Goal: Obtain resource: Download file/media

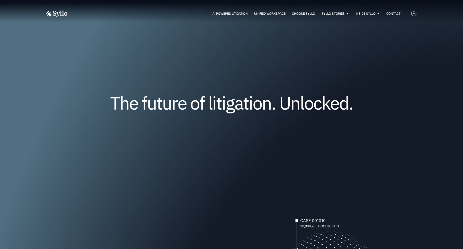
click at [301, 13] on span "Choose Syllo" at bounding box center [303, 13] width 23 height 5
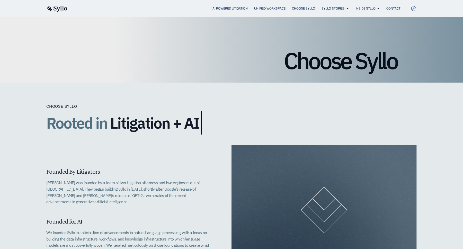
scroll to position [36, 0]
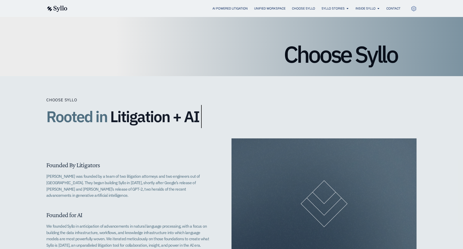
click at [187, 117] on span "Litigation + AI" at bounding box center [154, 116] width 89 height 17
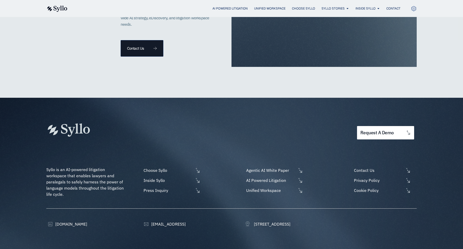
scroll to position [1209, 0]
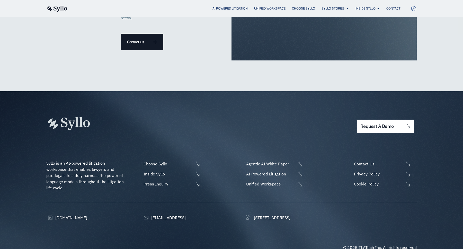
click at [413, 9] on icon at bounding box center [414, 9] width 6 height 6
click at [396, 9] on span "Contact" at bounding box center [394, 8] width 14 height 5
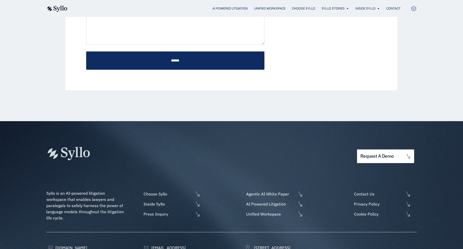
scroll to position [264, 0]
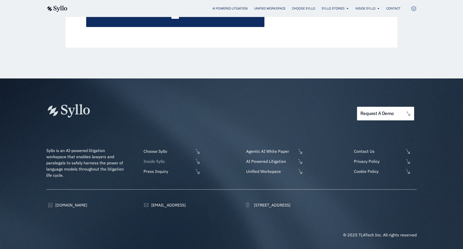
click at [162, 161] on span "Inside Syllo" at bounding box center [167, 161] width 51 height 6
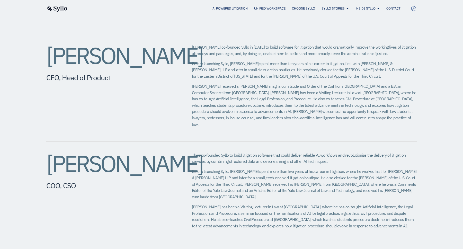
scroll to position [192, 0]
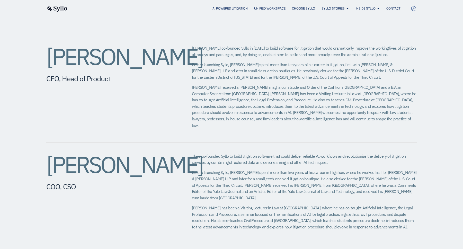
drag, startPoint x: 49, startPoint y: 59, endPoint x: 110, endPoint y: 77, distance: 63.9
click at [110, 68] on h2 "Jeffrey Chivers" at bounding box center [108, 56] width 125 height 23
click at [363, 24] on span "OUR TEAM" at bounding box center [368, 24] width 16 height 6
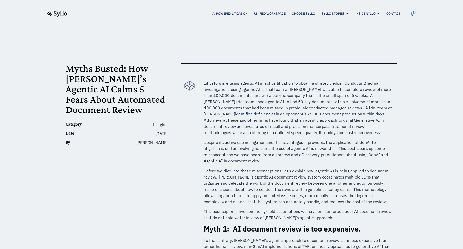
click at [66, 14] on img at bounding box center [56, 14] width 21 height 6
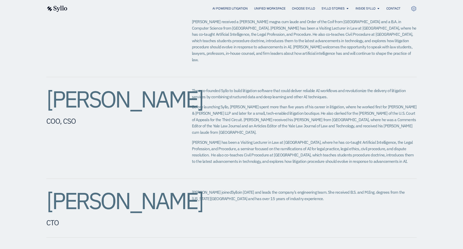
scroll to position [253, 0]
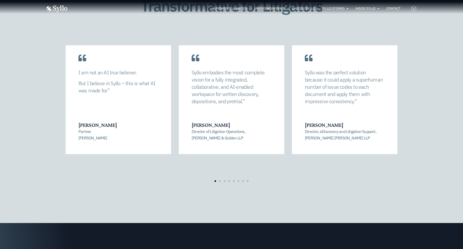
scroll to position [1095, 0]
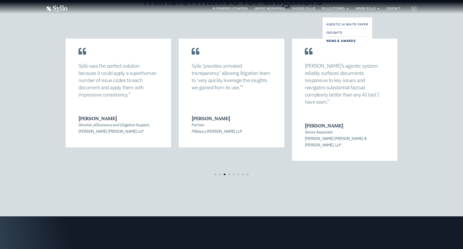
click at [334, 42] on span "News & Awards" at bounding box center [341, 41] width 29 height 6
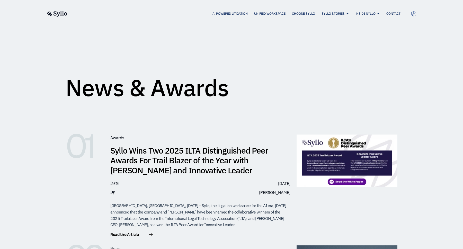
click at [279, 14] on span "Unified Workspace" at bounding box center [269, 13] width 31 height 5
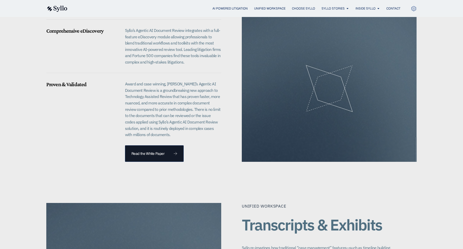
scroll to position [502, 0]
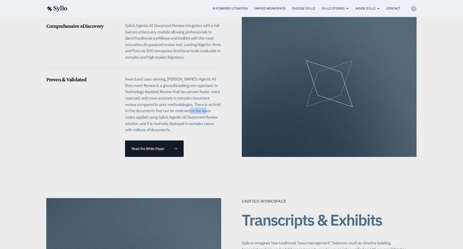
drag, startPoint x: 190, startPoint y: 103, endPoint x: 210, endPoint y: 103, distance: 19.8
click at [210, 103] on p "Award and case winning, Syllo’s Agentic AI Document Review is a groundbreaking …" at bounding box center [173, 104] width 96 height 57
copy p "issue codes"
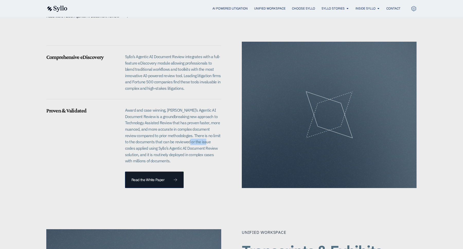
scroll to position [467, 0]
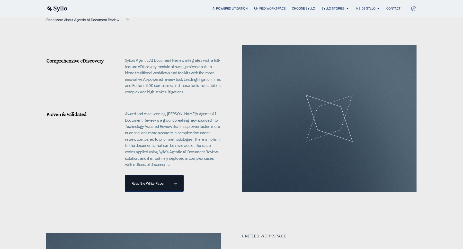
click at [376, 28] on div "Unified Workspace eDiscovery and Agentic AI Document Review eDiscovery with Age…" at bounding box center [231, 58] width 371 height 307
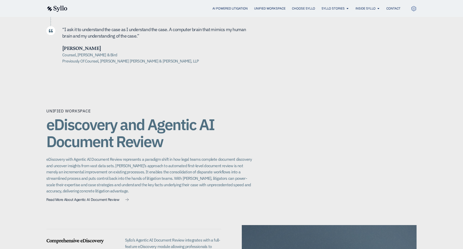
scroll to position [288, 0]
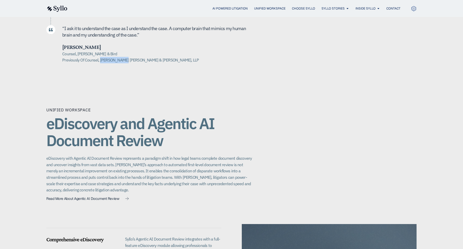
drag, startPoint x: 100, startPoint y: 55, endPoint x: 125, endPoint y: 55, distance: 25.0
click at [125, 55] on h5 "Counsel, Alston & Bird Previously Of Counsel, Quinn Emanuel Urquhart & Sullivan…" at bounding box center [157, 57] width 190 height 13
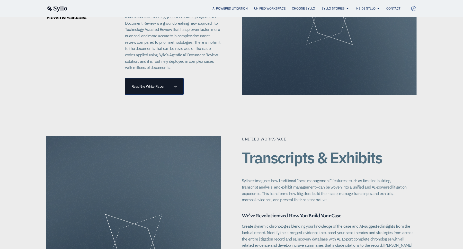
scroll to position [572, 0]
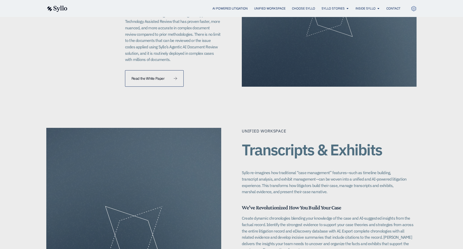
click at [164, 77] on span "Read the White Paper" at bounding box center [148, 79] width 33 height 4
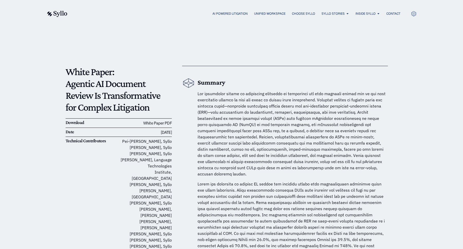
click at [162, 123] on link "White Paper PDF" at bounding box center [157, 122] width 29 height 5
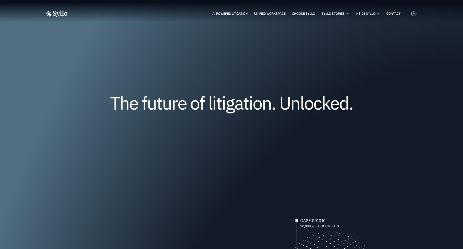
click at [306, 14] on span "Choose Syllo" at bounding box center [303, 13] width 23 height 5
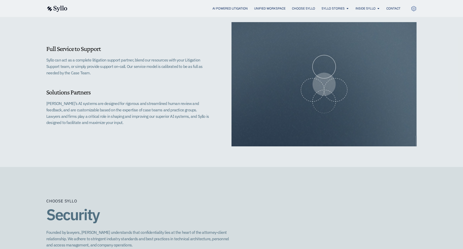
scroll to position [487, 0]
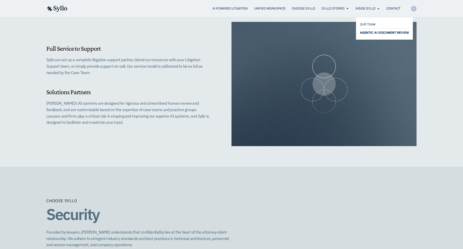
click at [367, 31] on span "AGENTIC AI DOCUMENT REVIEW" at bounding box center [384, 33] width 49 height 6
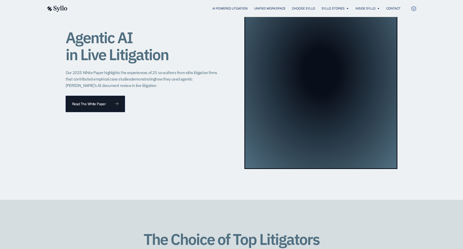
scroll to position [536, 0]
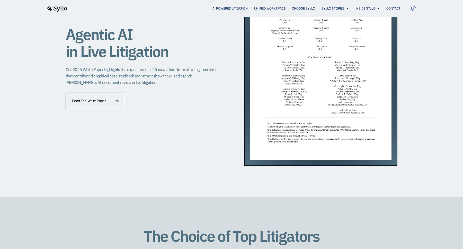
click at [116, 99] on link "Read The White Paper" at bounding box center [95, 101] width 59 height 16
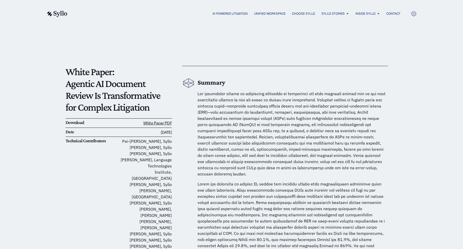
scroll to position [6, 0]
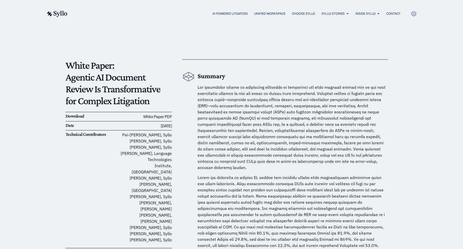
click at [158, 116] on link "White Paper PDF" at bounding box center [157, 116] width 29 height 5
